Goal: Entertainment & Leisure: Consume media (video, audio)

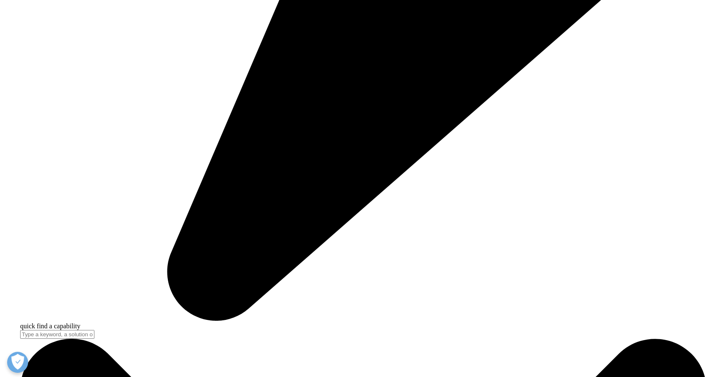
scroll to position [2978, 0]
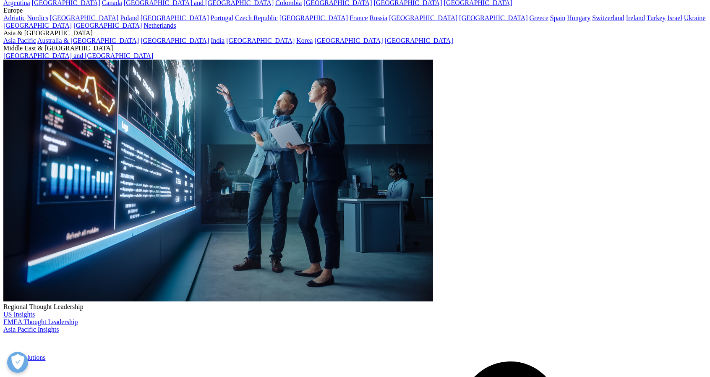
scroll to position [0, 0]
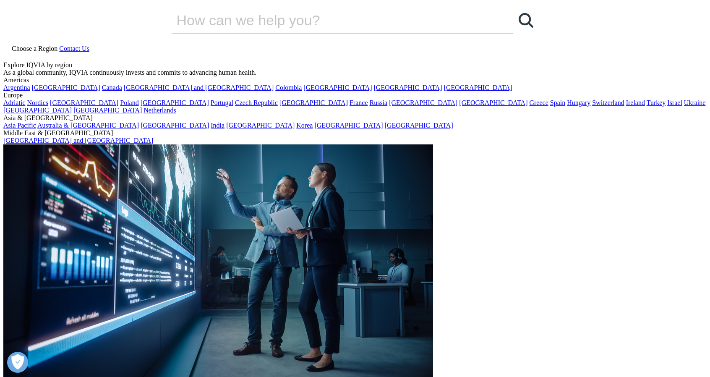
drag, startPoint x: 468, startPoint y: 148, endPoint x: 499, endPoint y: 159, distance: 33.3
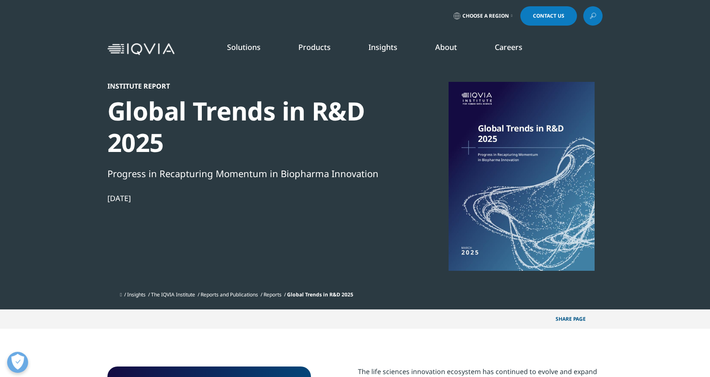
click at [500, 159] on div at bounding box center [521, 176] width 162 height 189
click at [499, 162] on div at bounding box center [521, 176] width 162 height 189
click at [497, 129] on div at bounding box center [521, 176] width 162 height 189
drag, startPoint x: 487, startPoint y: 143, endPoint x: 438, endPoint y: 178, distance: 61.0
click at [475, 159] on div at bounding box center [521, 176] width 162 height 189
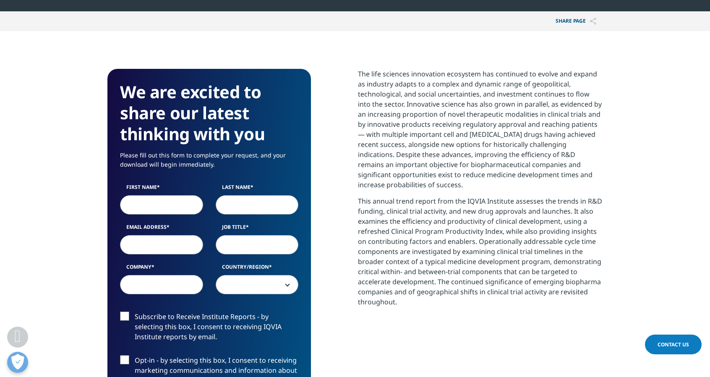
scroll to position [294, 0]
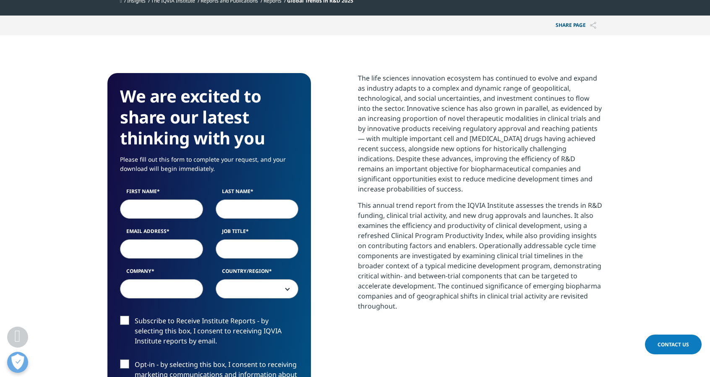
click at [183, 208] on input "First Name" at bounding box center [161, 208] width 83 height 19
type input "Marcos"
type input "Valdivieso"
select select "Spain"
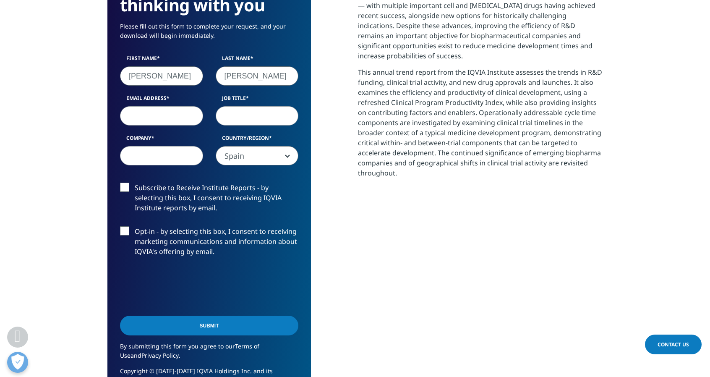
scroll to position [461, 0]
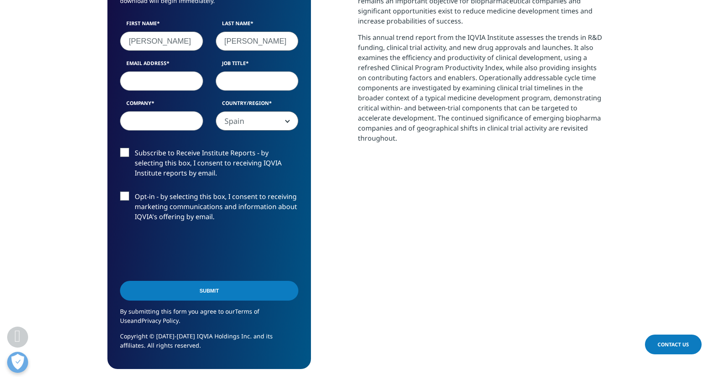
click at [153, 116] on input "Company" at bounding box center [161, 120] width 83 height 19
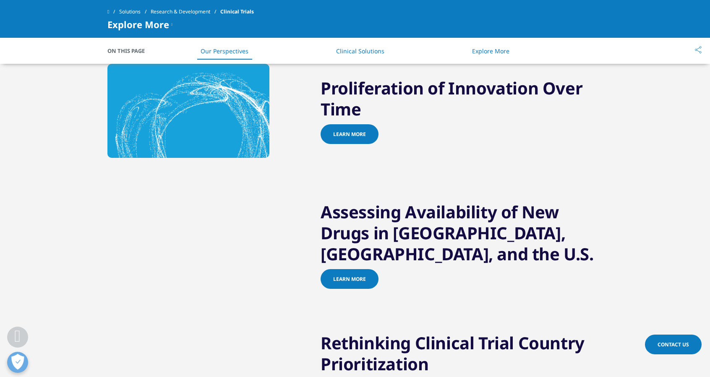
scroll to position [133, 0]
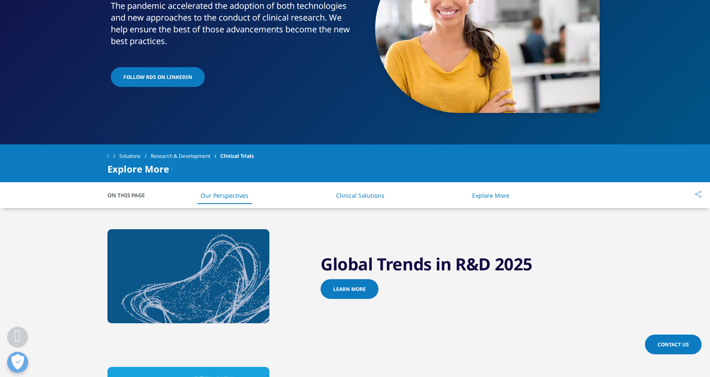
click at [344, 284] on link "Learn more" at bounding box center [349, 289] width 58 height 20
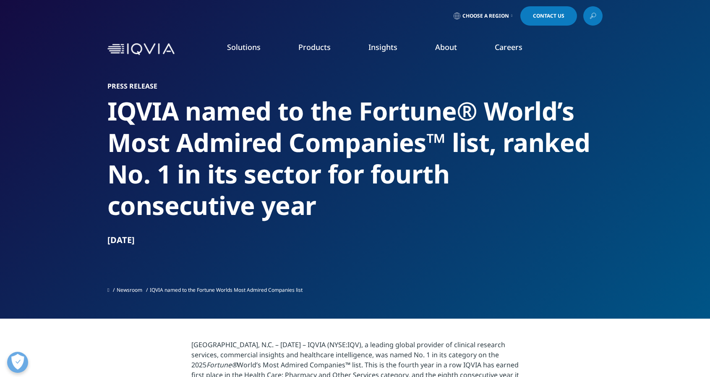
click at [70, 202] on link "Technologies" at bounding box center [65, 199] width 42 height 9
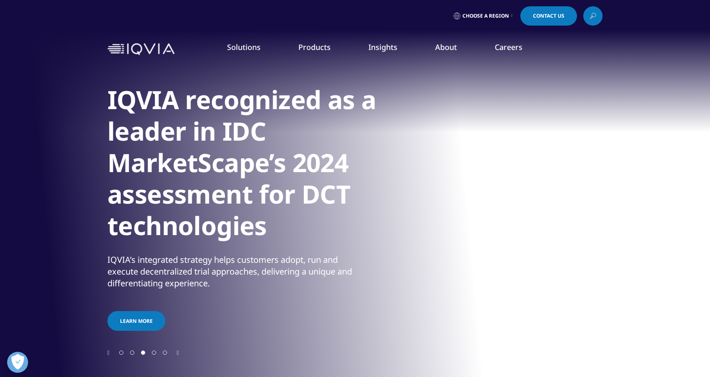
click at [444, 243] on link "Research & Development Overview" at bounding box center [431, 245] width 127 height 22
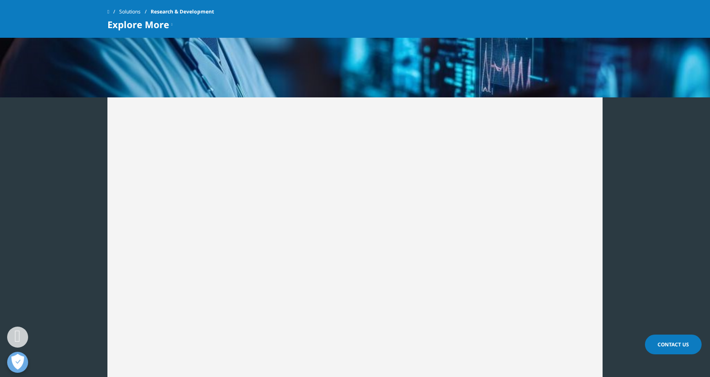
scroll to position [1073, 0]
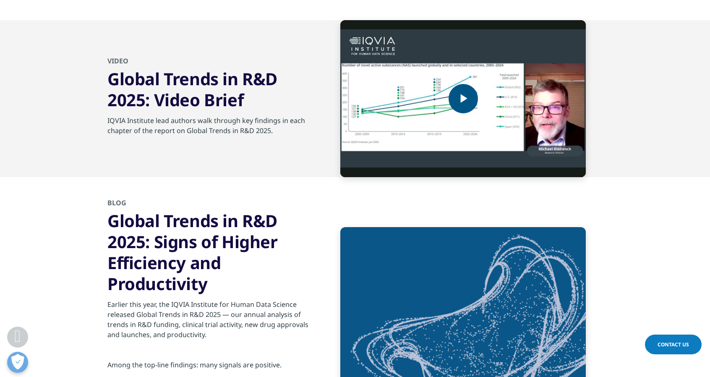
scroll to position [2978, 0]
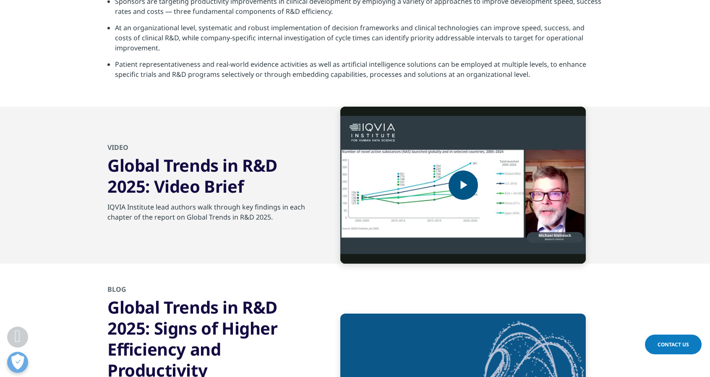
click at [463, 185] on span "Video Player" at bounding box center [463, 185] width 0 height 0
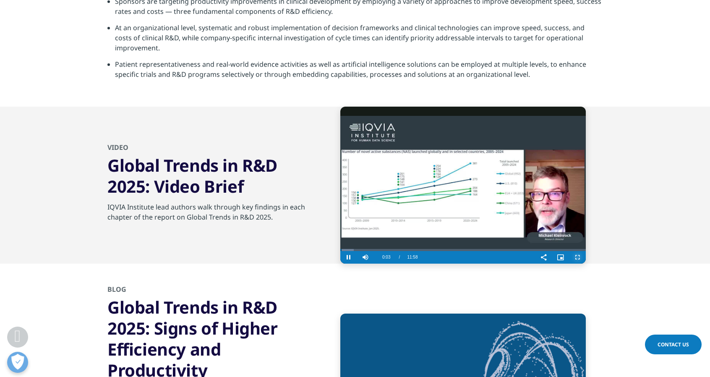
click at [575, 257] on span "Video Player" at bounding box center [577, 257] width 17 height 0
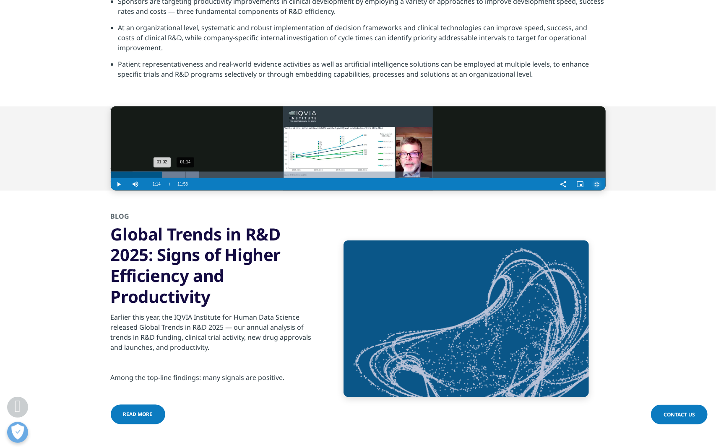
click at [111, 178] on div "Loaded : 17.93% 01:14 01:02" at bounding box center [358, 175] width 495 height 6
click at [111, 178] on div "Loaded : 20.69% 01:28 01:20" at bounding box center [358, 175] width 495 height 6
click at [208, 178] on div "01:37" at bounding box center [208, 175] width 0 height 6
click at [213, 178] on div "01:42" at bounding box center [213, 175] width 0 height 6
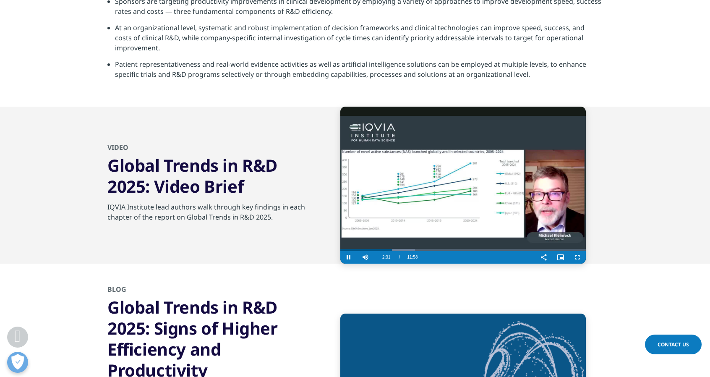
click at [480, 161] on video "Video Player" at bounding box center [462, 185] width 245 height 157
click at [573, 257] on span "Video Player" at bounding box center [577, 257] width 17 height 0
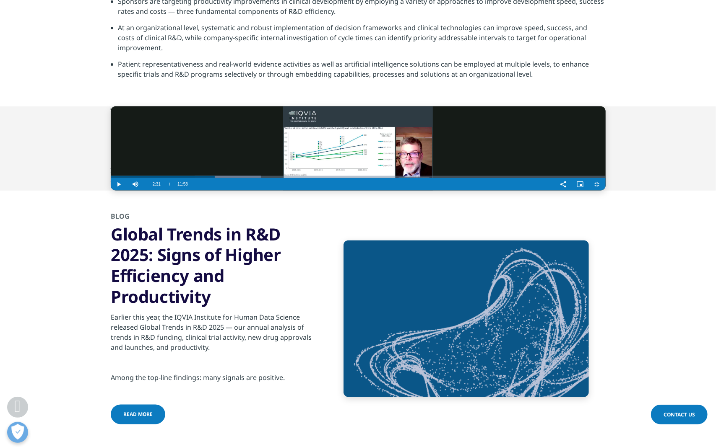
click at [440, 191] on video "Video Player" at bounding box center [358, 149] width 495 height 84
click at [375, 191] on video "Video Player" at bounding box center [358, 149] width 495 height 84
click at [252, 191] on video "Video Player" at bounding box center [358, 149] width 495 height 84
click at [266, 191] on video "Video Player" at bounding box center [358, 149] width 495 height 84
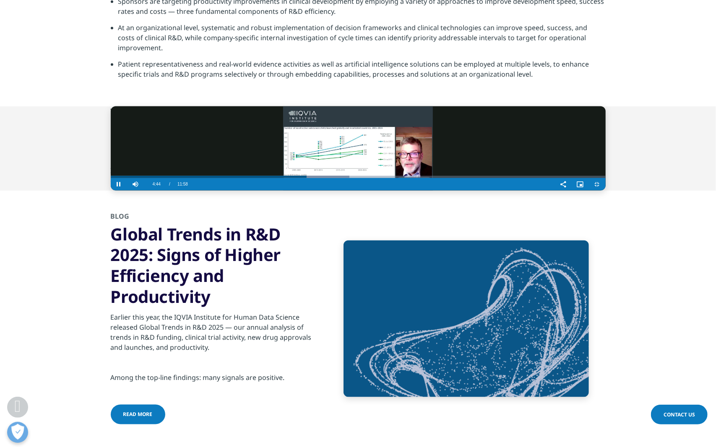
click at [321, 191] on video "Video Player" at bounding box center [358, 149] width 495 height 84
click at [281, 188] on video "Video Player" at bounding box center [358, 149] width 495 height 84
click at [276, 191] on video "Video Player" at bounding box center [358, 149] width 495 height 84
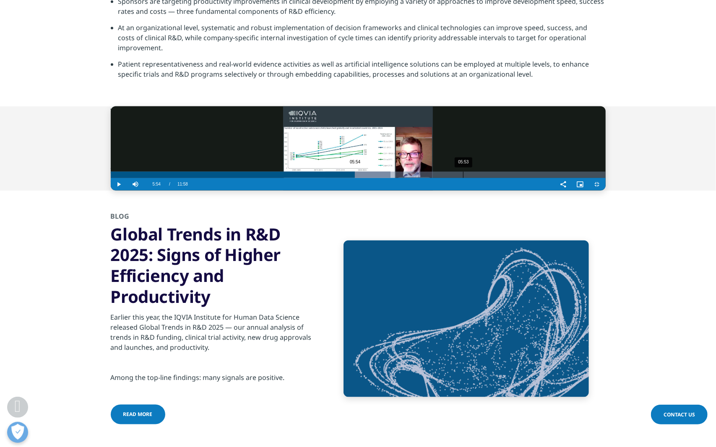
click at [354, 178] on div "Progress Bar" at bounding box center [357, 175] width 65 height 6
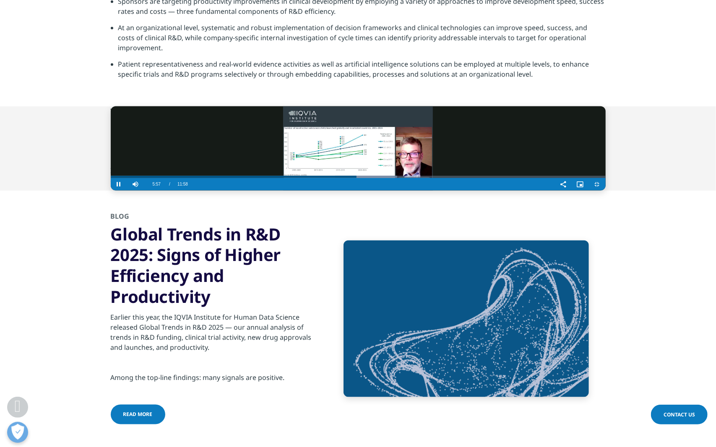
click at [312, 191] on video "Video Player" at bounding box center [358, 149] width 495 height 84
click at [313, 191] on video "Video Player" at bounding box center [358, 149] width 495 height 84
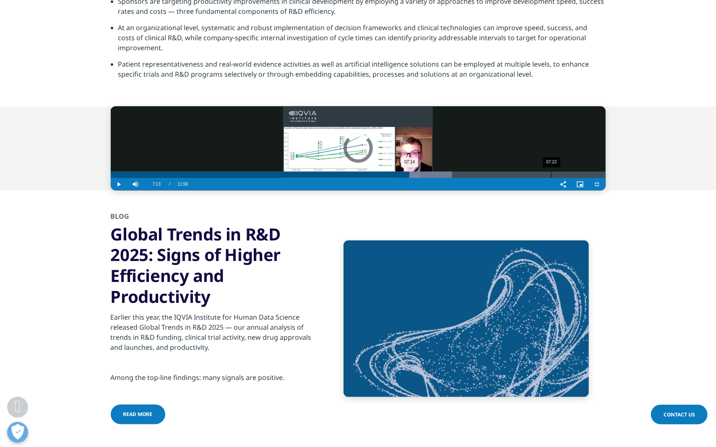
click at [551, 178] on div "07:22" at bounding box center [551, 175] width 0 height 6
click at [448, 178] on div "Progress Bar" at bounding box center [423, 175] width 57 height 6
click at [455, 178] on div "Loaded : 70.96% 07:35 07:30" at bounding box center [358, 175] width 495 height 6
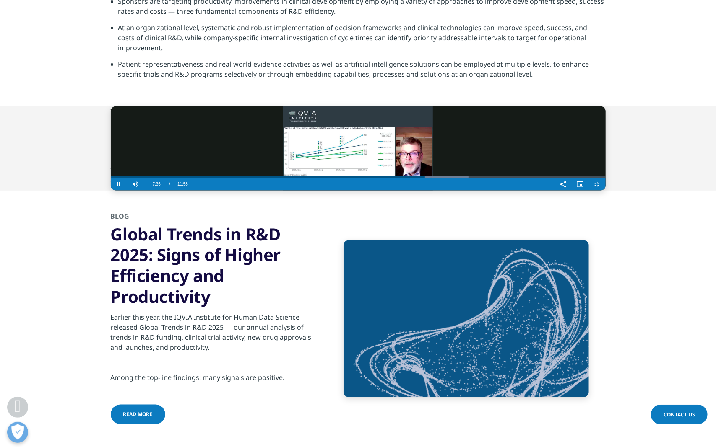
click at [465, 191] on video "Video Player" at bounding box center [358, 149] width 495 height 84
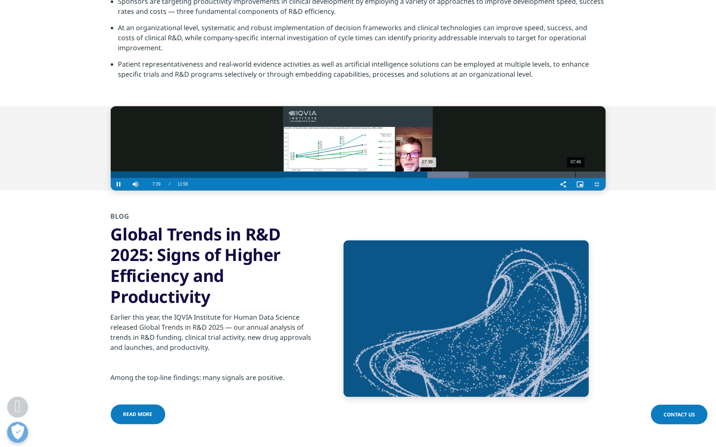
click at [575, 178] on div "07:46" at bounding box center [575, 175] width 0 height 6
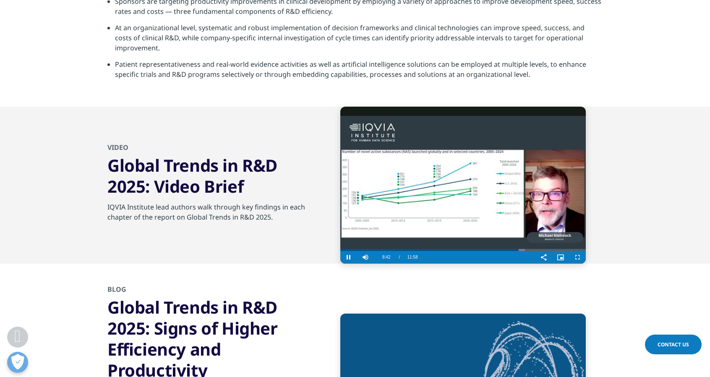
click at [451, 197] on video "Video Player" at bounding box center [462, 185] width 245 height 157
click at [468, 183] on video "Video Player" at bounding box center [462, 185] width 245 height 157
drag, startPoint x: 579, startPoint y: 257, endPoint x: 579, endPoint y: 308, distance: 50.7
click at [579, 257] on span "Video Player" at bounding box center [577, 257] width 17 height 0
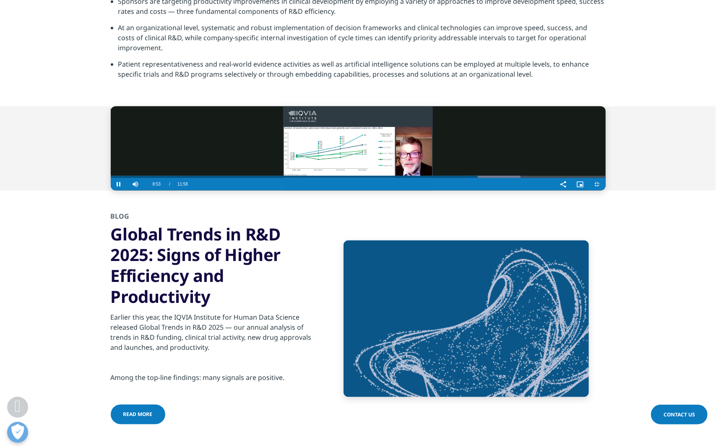
click at [505, 165] on video "Video Player" at bounding box center [358, 149] width 495 height 84
click at [294, 191] on video "Video Player" at bounding box center [358, 149] width 495 height 84
click at [435, 188] on video "Video Player" at bounding box center [358, 149] width 495 height 84
click at [434, 191] on video "Video Player" at bounding box center [358, 149] width 495 height 84
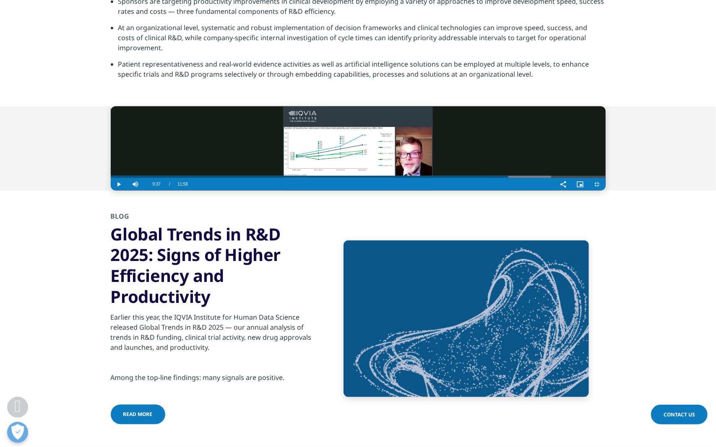
click at [434, 191] on video "Video Player" at bounding box center [358, 149] width 495 height 84
click at [432, 191] on video "Video Player" at bounding box center [358, 149] width 495 height 84
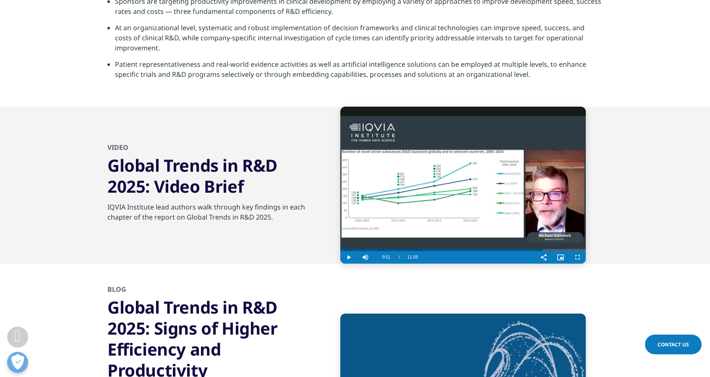
click at [468, 216] on video "Video Player" at bounding box center [462, 185] width 245 height 157
drag, startPoint x: 573, startPoint y: 259, endPoint x: 573, endPoint y: 310, distance: 50.7
click at [573, 257] on span "Video Player" at bounding box center [577, 257] width 17 height 0
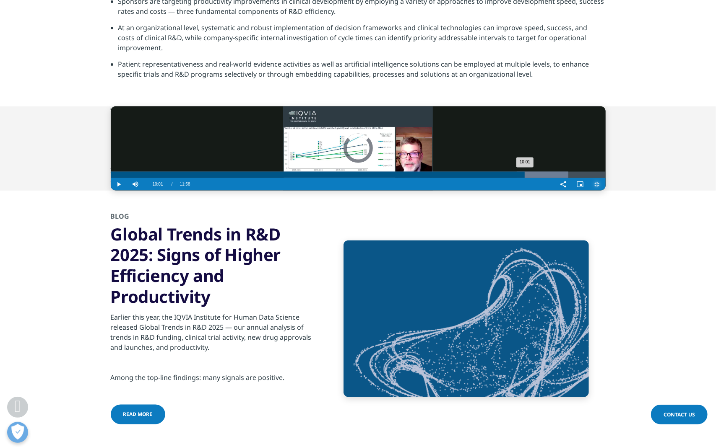
click at [604, 178] on div "Loaded : 92.46% 10:06 10:01" at bounding box center [358, 175] width 495 height 6
click at [709, 178] on div "10:12" at bounding box center [721, 175] width 0 height 6
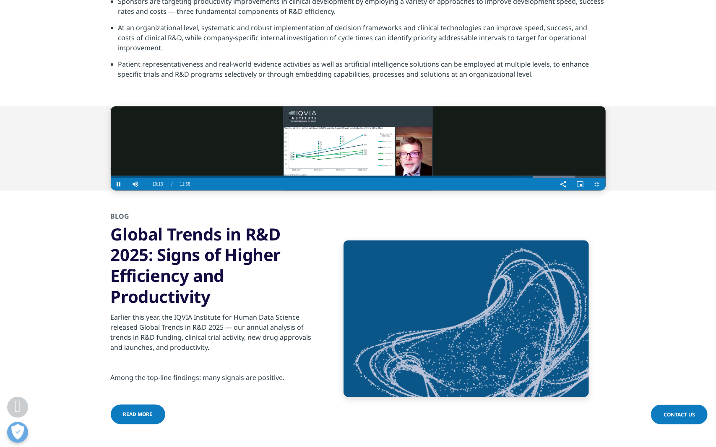
click at [367, 191] on video "Video Player" at bounding box center [358, 149] width 495 height 84
click at [232, 191] on video "Video Player" at bounding box center [358, 149] width 495 height 84
click at [451, 191] on video "Video Player" at bounding box center [358, 149] width 495 height 84
click at [460, 191] on video "Video Player" at bounding box center [358, 149] width 495 height 84
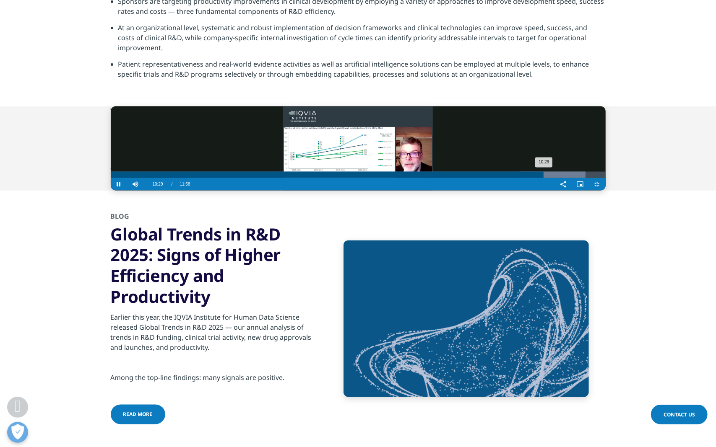
click at [606, 178] on div "Loaded : 100.00% 11:09 11:04" at bounding box center [358, 175] width 495 height 6
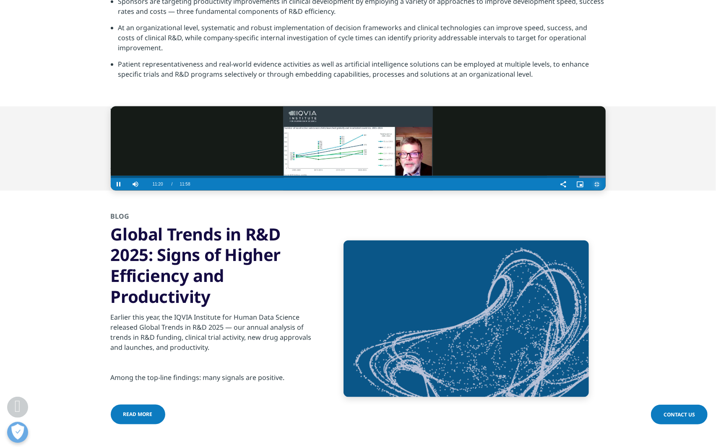
click at [606, 185] on span "Video Player" at bounding box center [597, 185] width 17 height 0
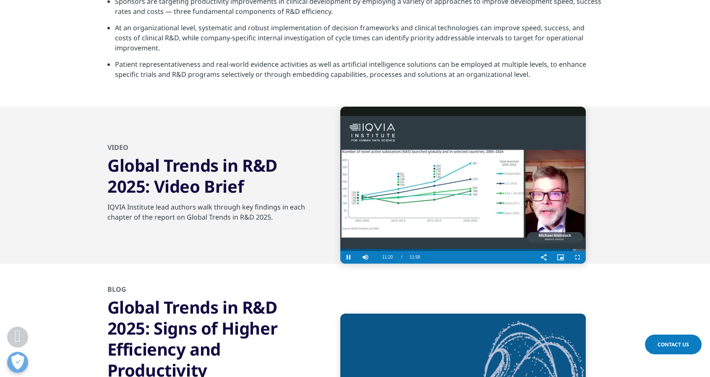
click at [480, 203] on video "Video Player" at bounding box center [462, 185] width 245 height 157
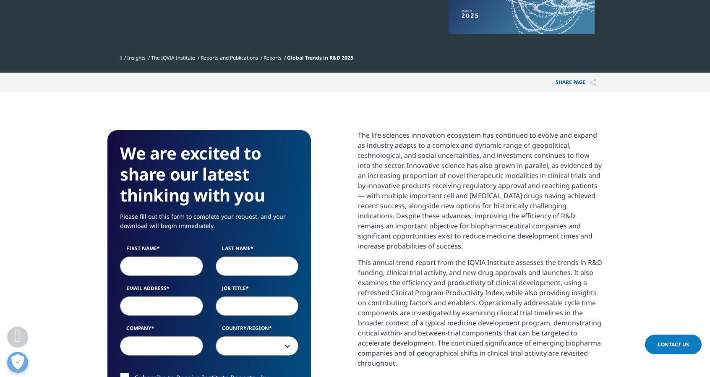
scroll to position [0, 0]
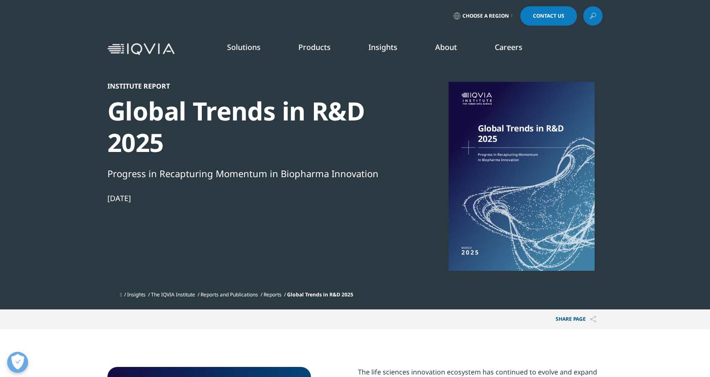
click at [60, 112] on li "Planning Suite" at bounding box center [100, 109] width 128 height 16
click at [61, 109] on link "Planning Suite" at bounding box center [100, 105] width 128 height 9
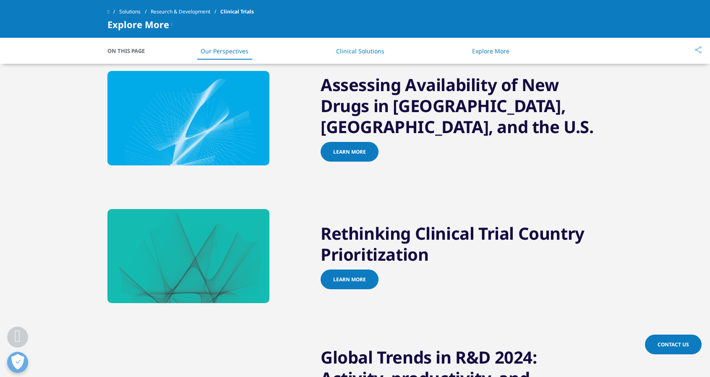
scroll to position [503, 0]
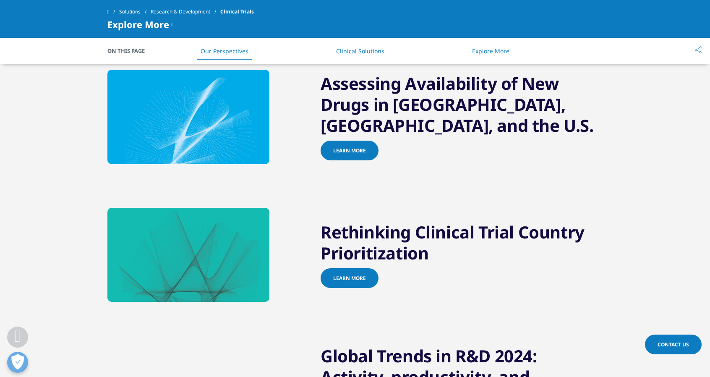
click at [353, 151] on span "Learn more" at bounding box center [349, 150] width 33 height 7
